Goal: Task Accomplishment & Management: Manage account settings

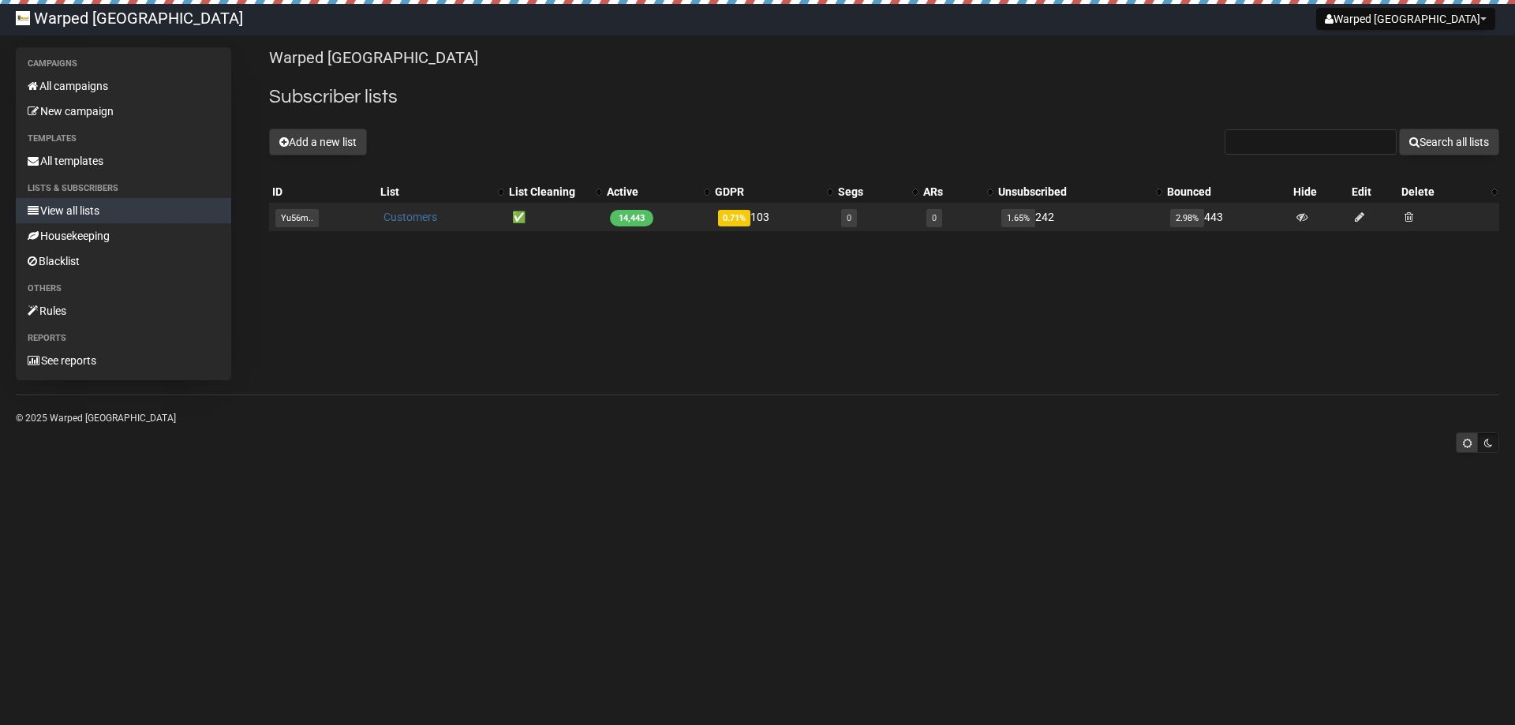
click at [390, 219] on link "Customers" at bounding box center [410, 217] width 54 height 13
click at [97, 152] on link "All templates" at bounding box center [123, 160] width 215 height 25
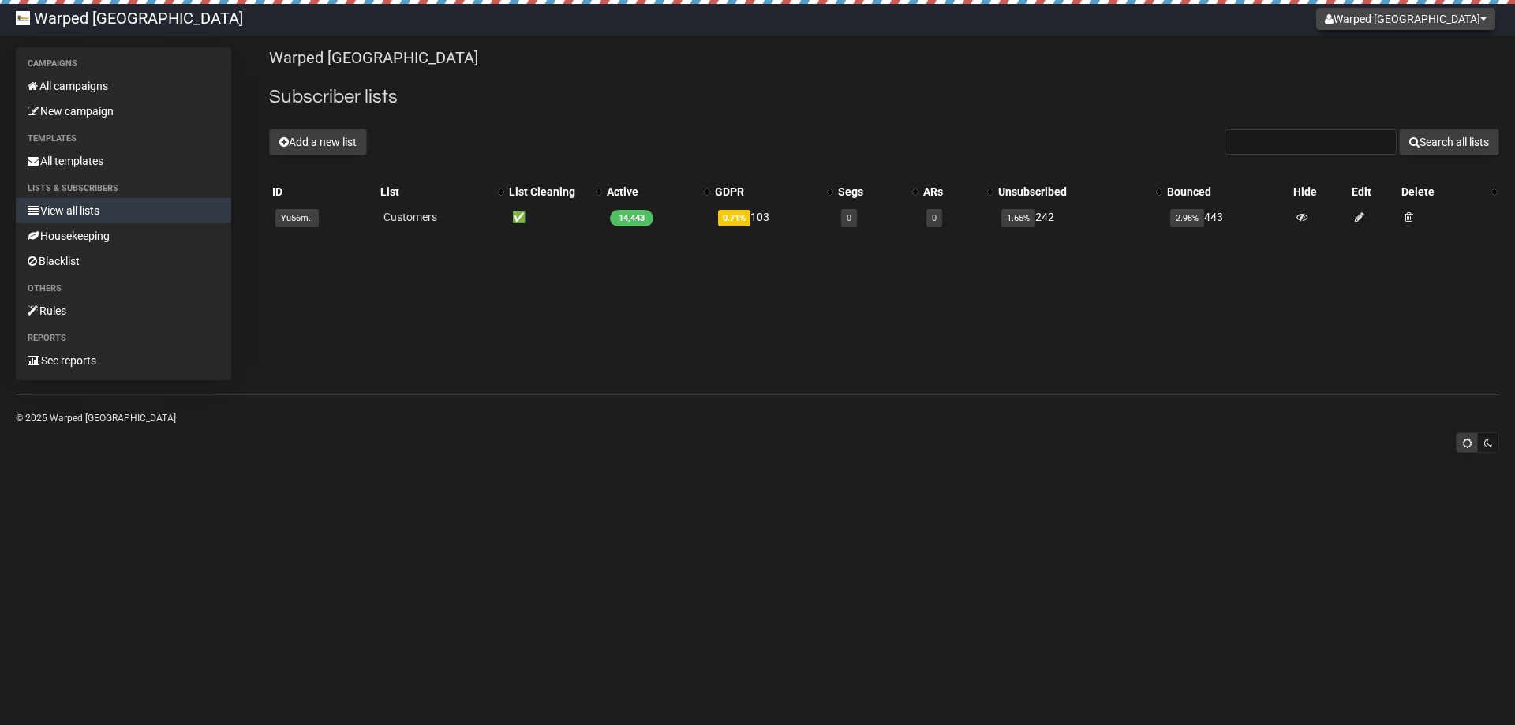
click at [1421, 20] on button "Warped [GEOGRAPHIC_DATA]" at bounding box center [1405, 19] width 179 height 22
click at [1397, 53] on link "Settings" at bounding box center [1436, 55] width 126 height 24
